Goal: Check status: Check status

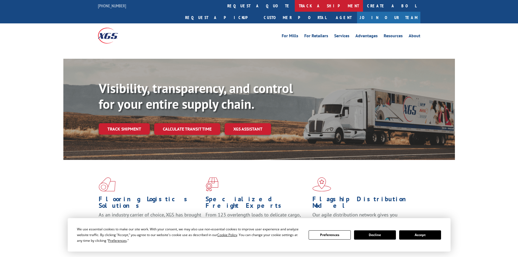
click at [295, 4] on link "track a shipment" at bounding box center [329, 6] width 68 height 12
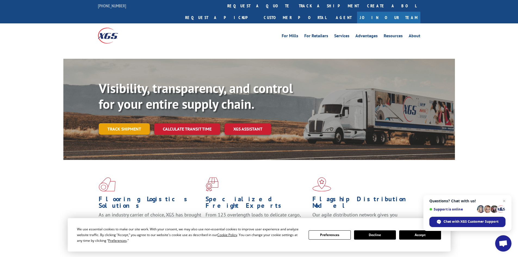
click at [119, 123] on link "Track shipment" at bounding box center [124, 128] width 51 height 11
click at [420, 237] on button "Accept" at bounding box center [420, 234] width 42 height 9
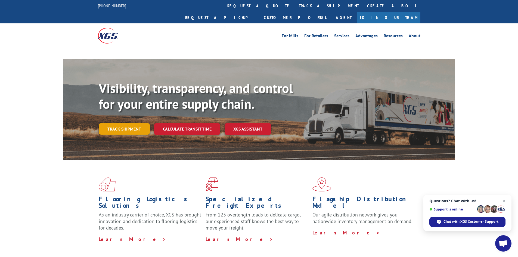
click at [124, 123] on link "Track shipment" at bounding box center [124, 128] width 51 height 11
click at [123, 123] on link "Track shipment" at bounding box center [124, 128] width 51 height 11
click at [119, 123] on link "Track shipment" at bounding box center [124, 128] width 51 height 11
click at [505, 201] on span "Close chat" at bounding box center [504, 201] width 7 height 7
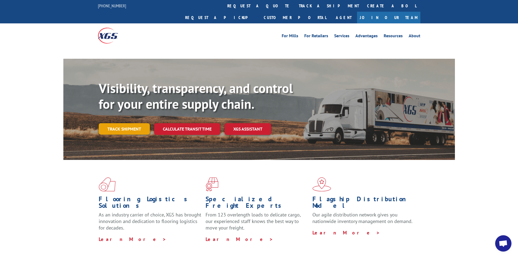
click at [130, 123] on link "Track shipment" at bounding box center [124, 128] width 51 height 11
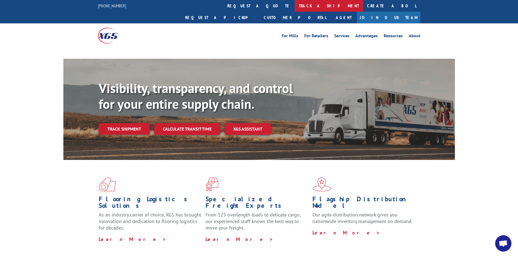
click at [295, 5] on link "track a shipment" at bounding box center [329, 6] width 68 height 12
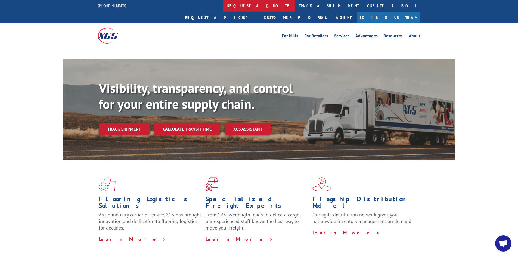
click at [223, 8] on link "request a quote" at bounding box center [258, 6] width 71 height 12
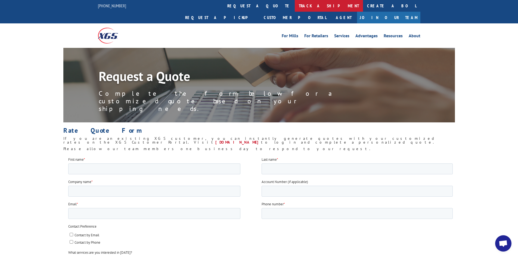
click at [295, 4] on link "track a shipment" at bounding box center [329, 6] width 68 height 12
click at [295, 5] on link "track a shipment" at bounding box center [329, 6] width 68 height 12
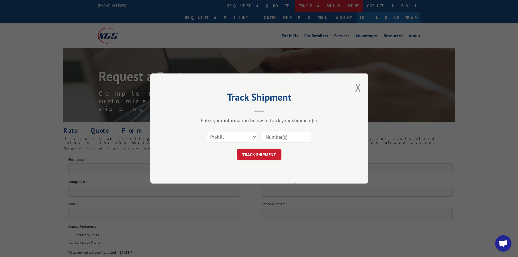
click at [238, 5] on div "Track Shipment Enter your information below to track your shipment(s). Select c…" at bounding box center [259, 128] width 518 height 257
click at [264, 130] on div "Select category... Probill BOL PO" at bounding box center [259, 137] width 163 height 18
click at [267, 135] on input at bounding box center [286, 136] width 50 height 11
paste input "17471961"
type input "17471961"
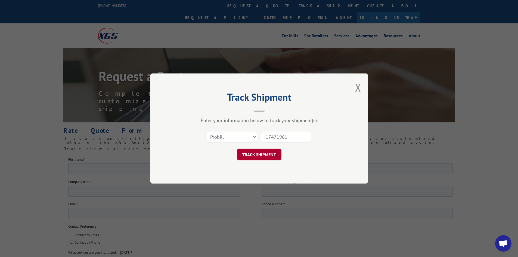
click at [266, 157] on button "TRACK SHIPMENT" at bounding box center [259, 154] width 45 height 11
